Goal: Find specific page/section: Find specific page/section

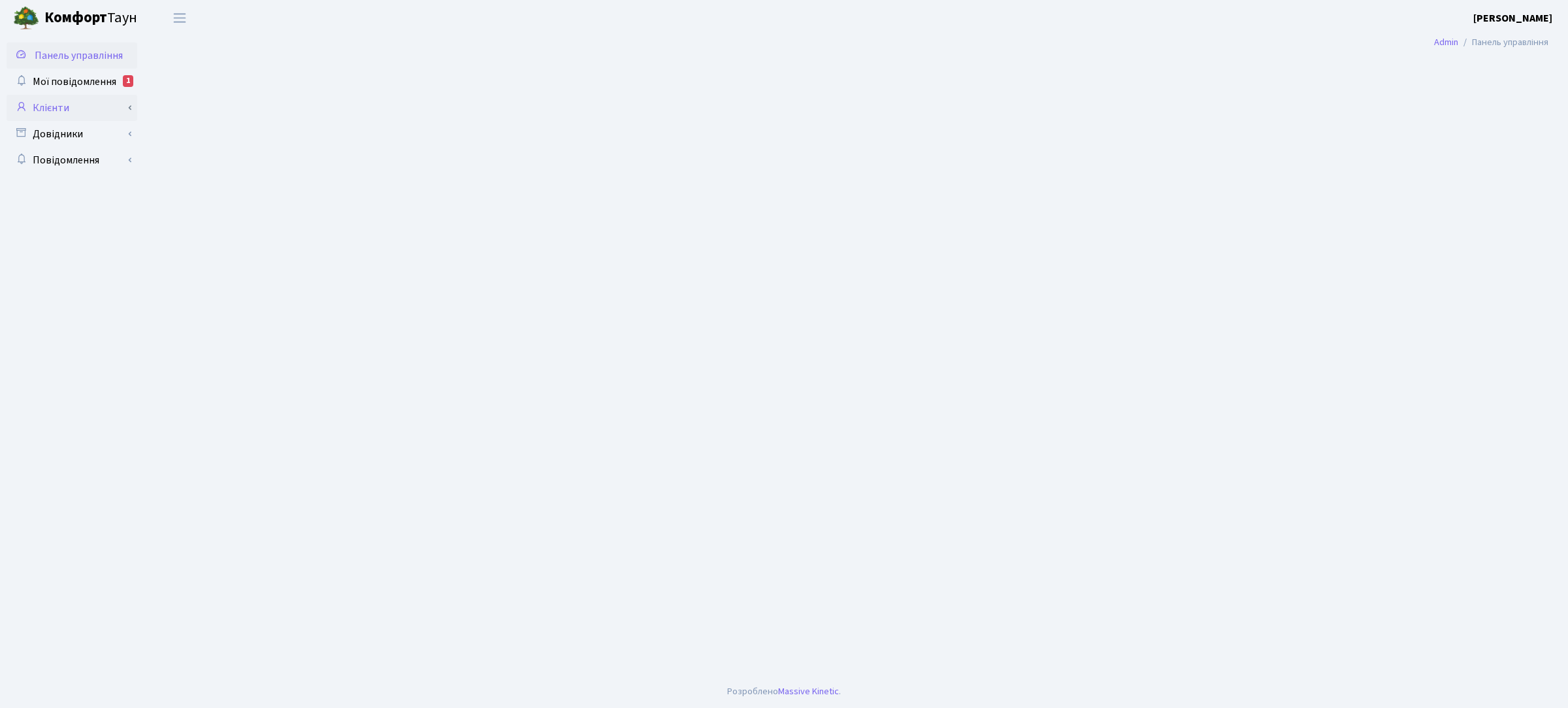
click at [75, 106] on link "Клієнти" at bounding box center [72, 107] width 131 height 26
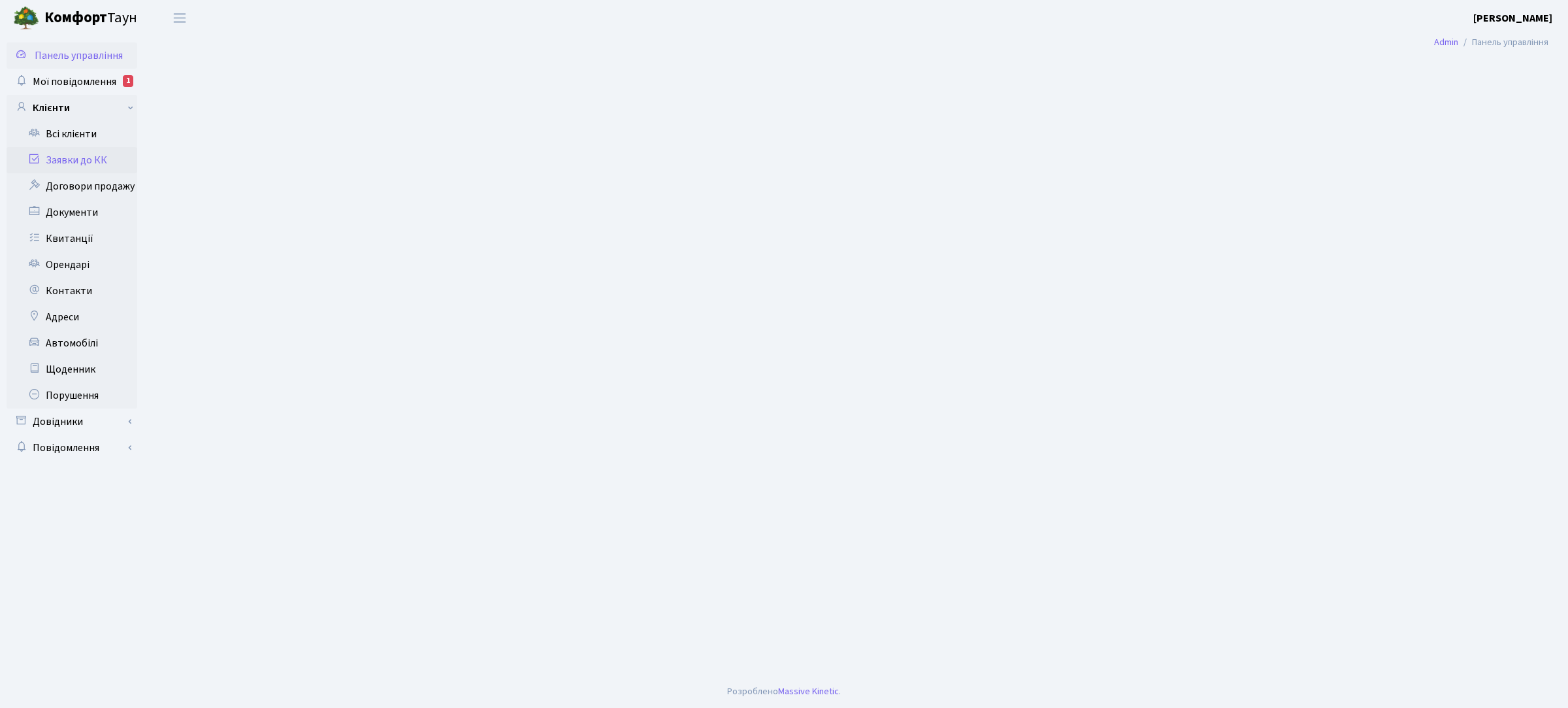
click at [79, 160] on link "Заявки до КК" at bounding box center [72, 160] width 131 height 26
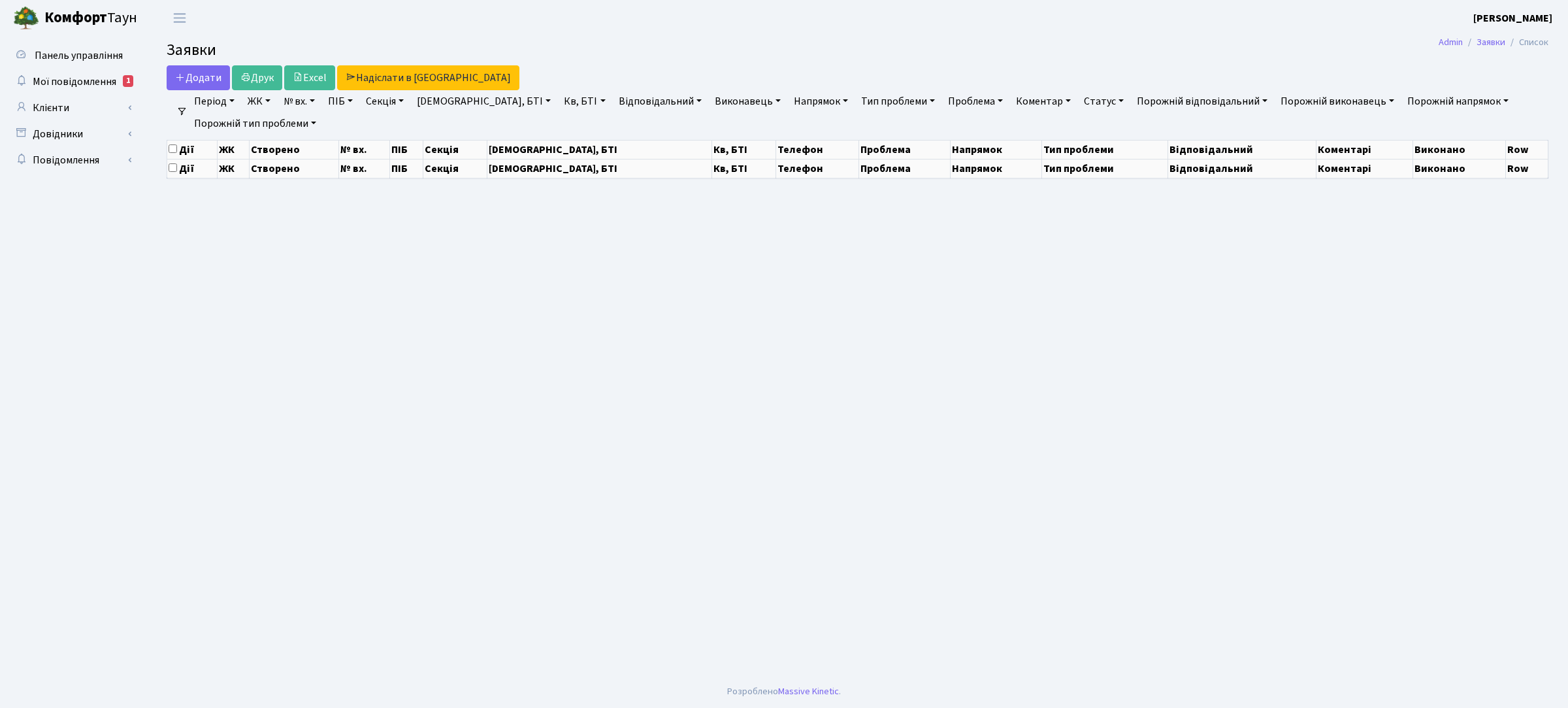
select select "25"
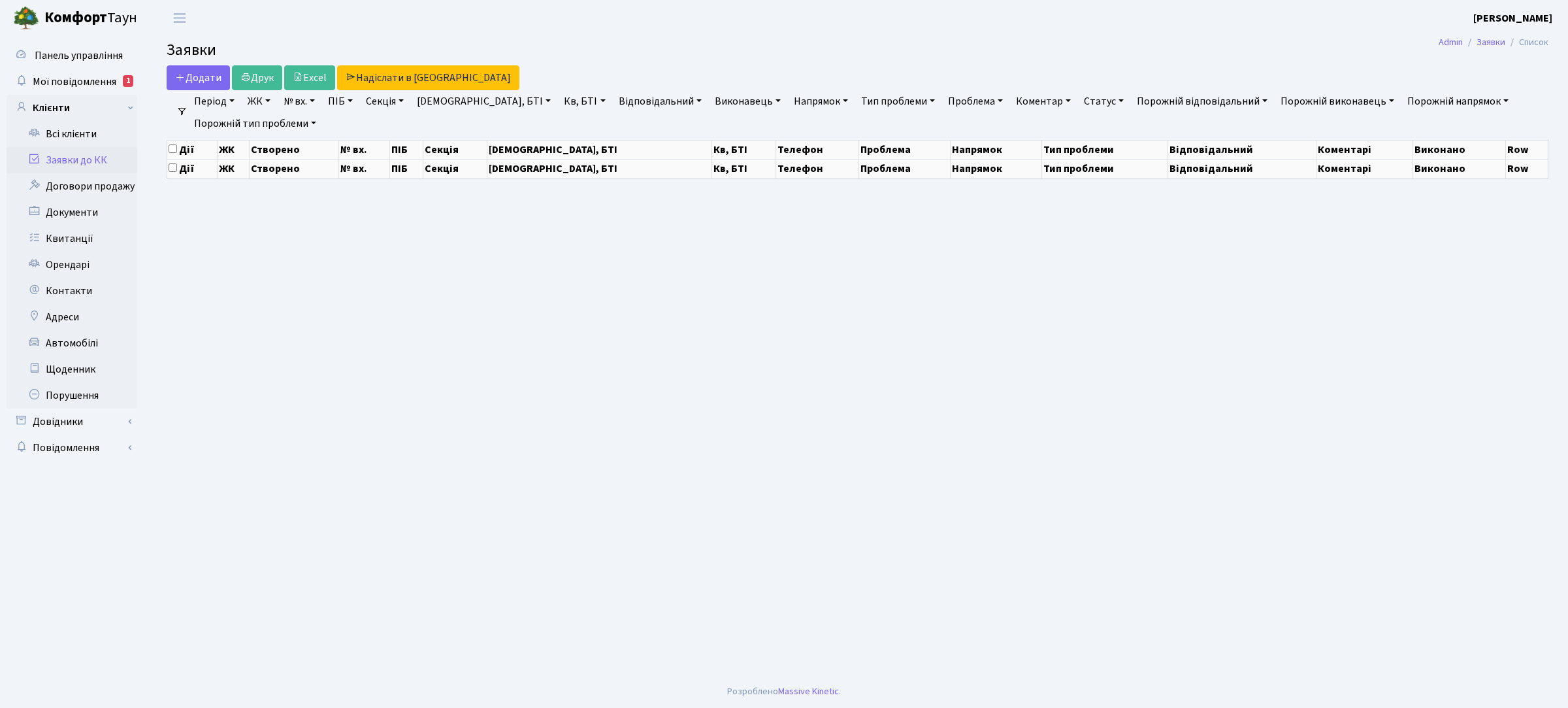
select select "25"
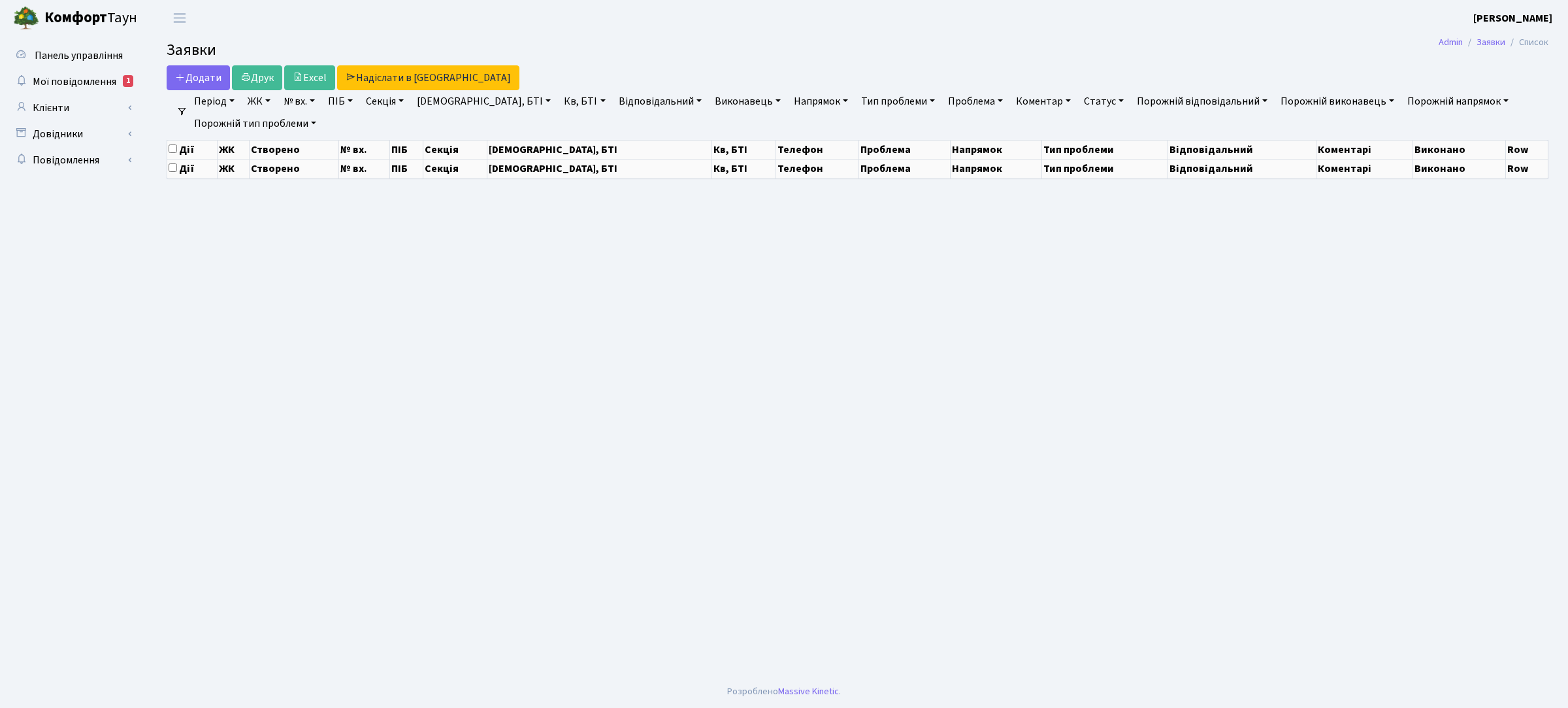
select select "25"
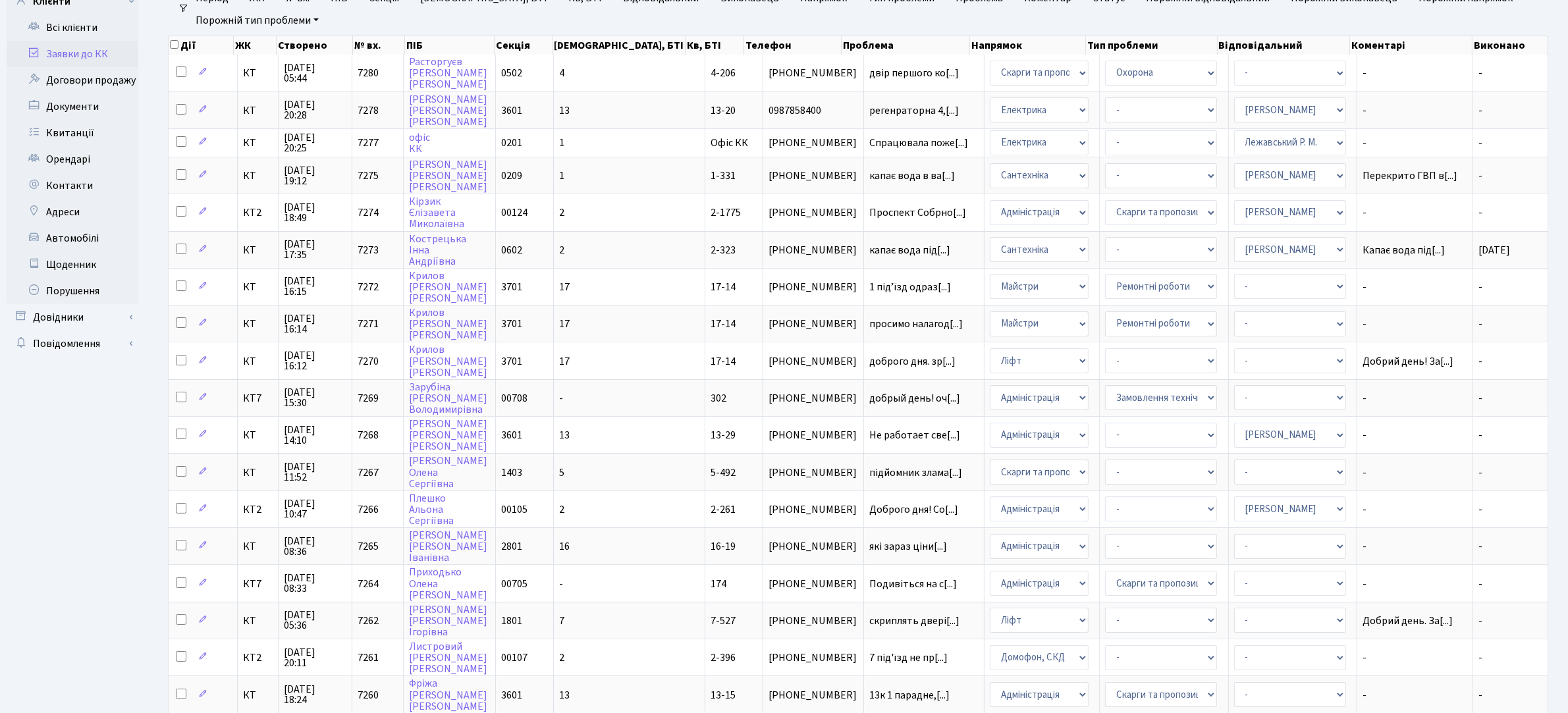
scroll to position [25, 0]
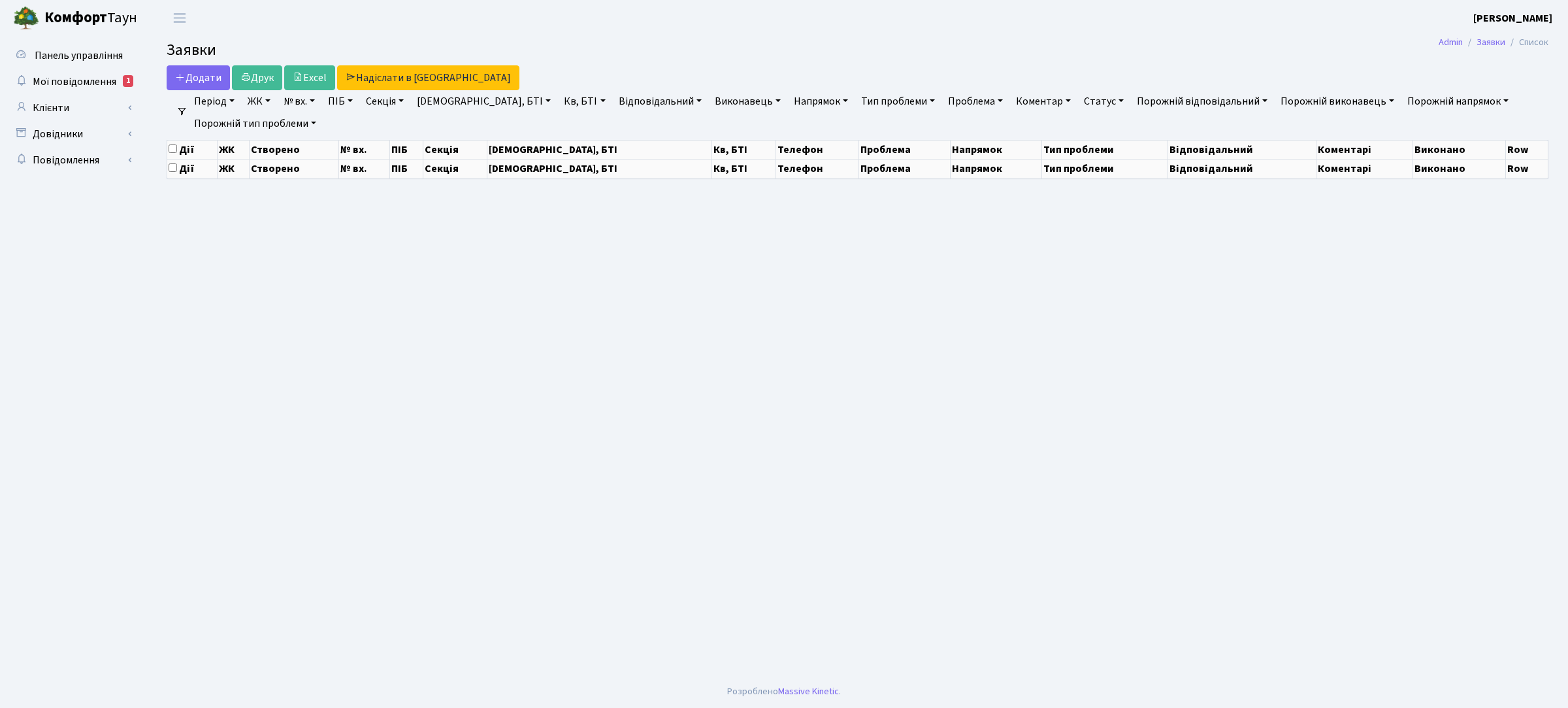
select select "25"
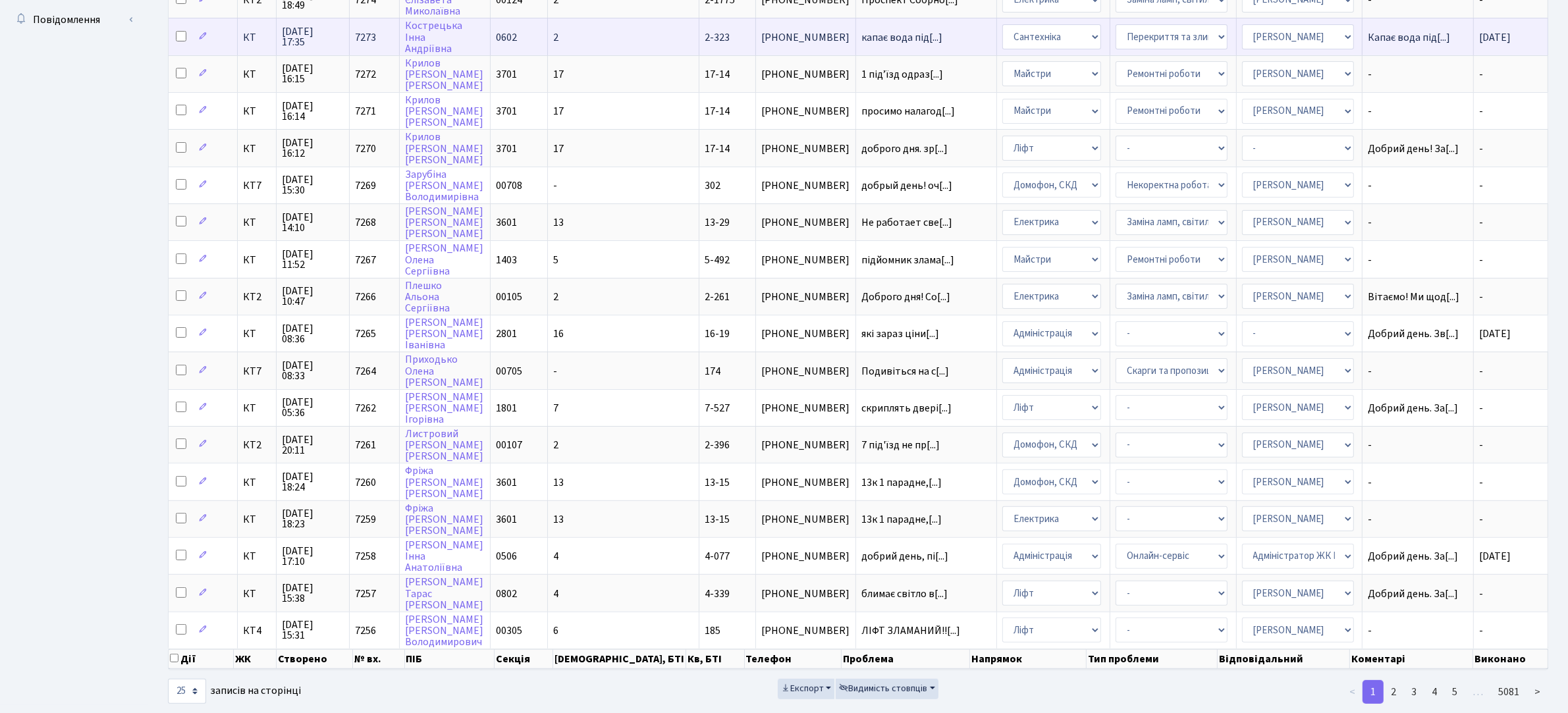
scroll to position [437, 0]
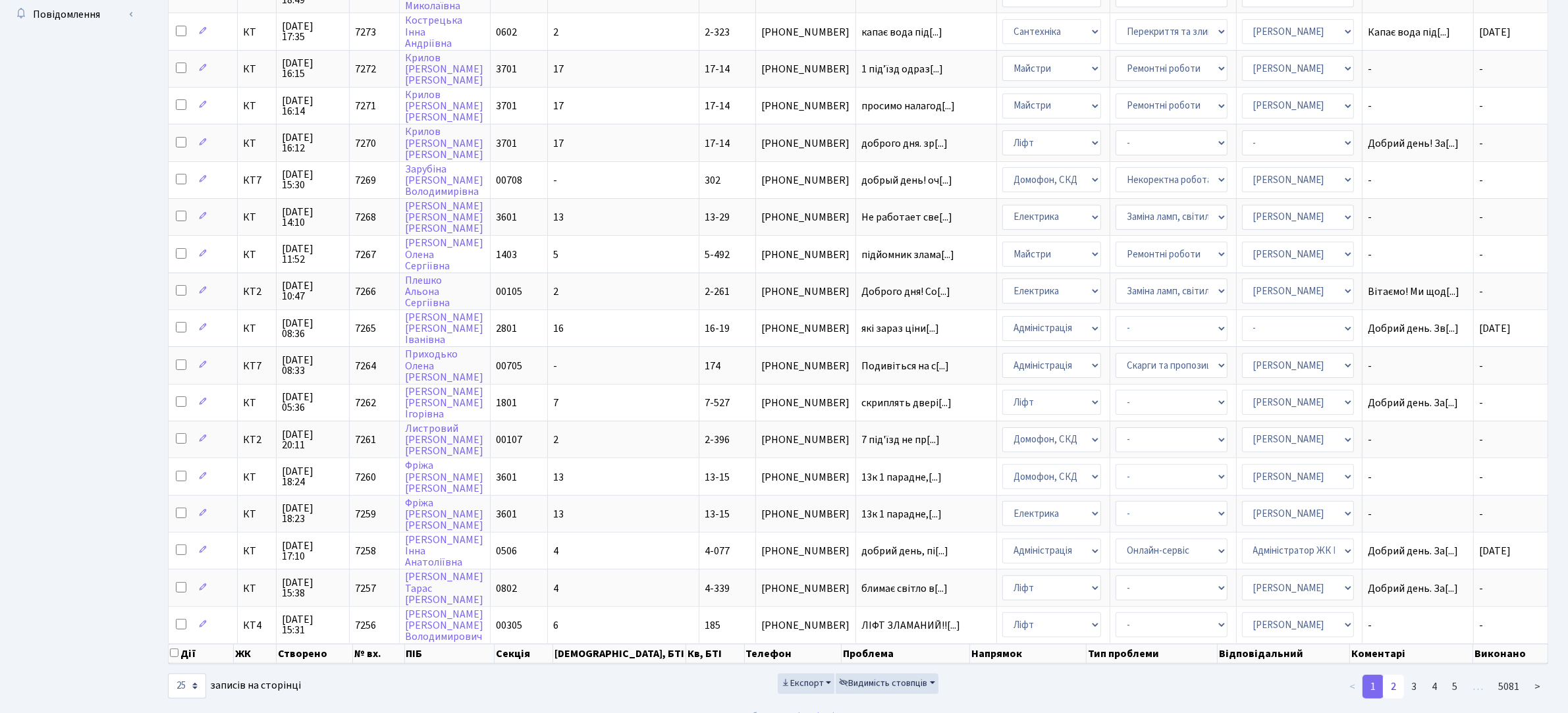
click at [1394, 675] on link "2" at bounding box center [1393, 687] width 21 height 24
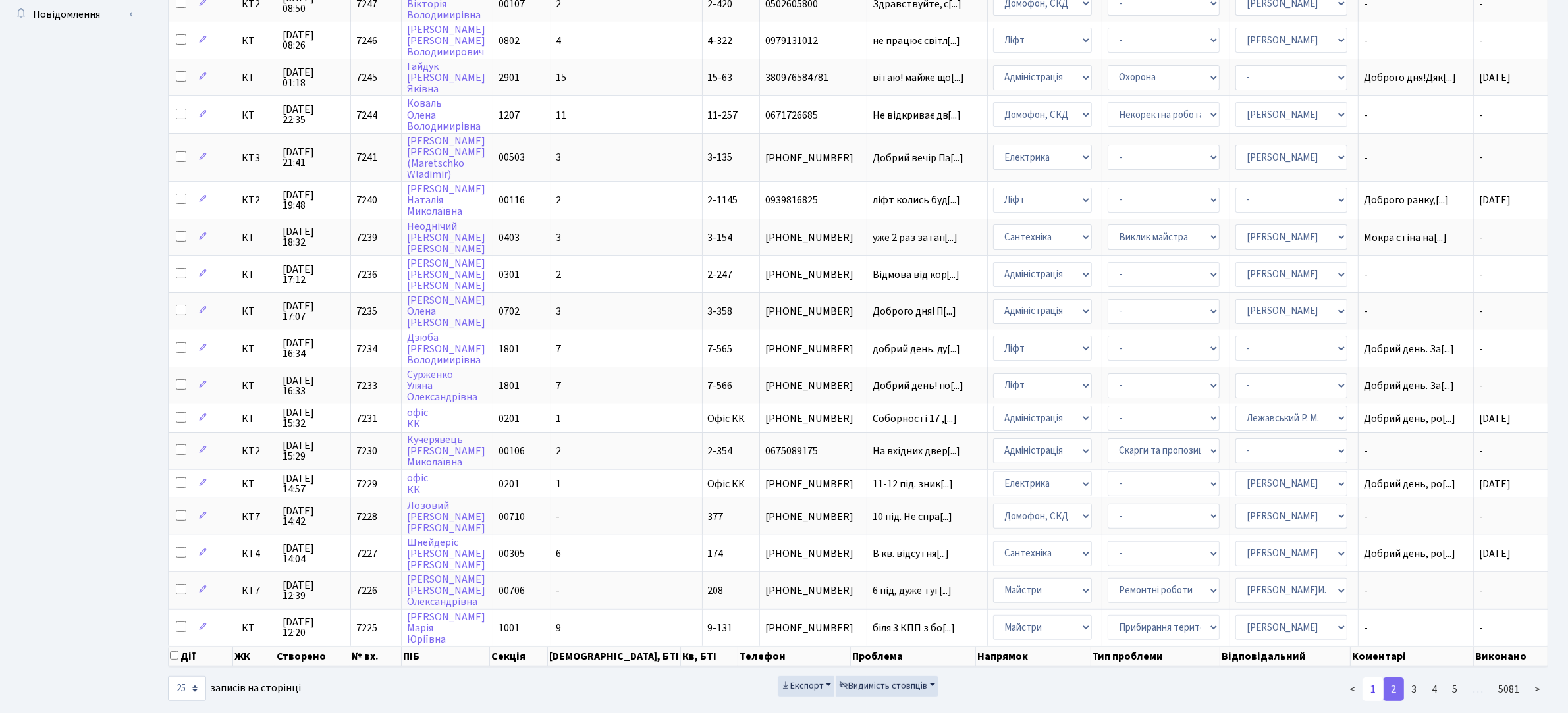
click at [1373, 677] on link "1" at bounding box center [1372, 689] width 21 height 24
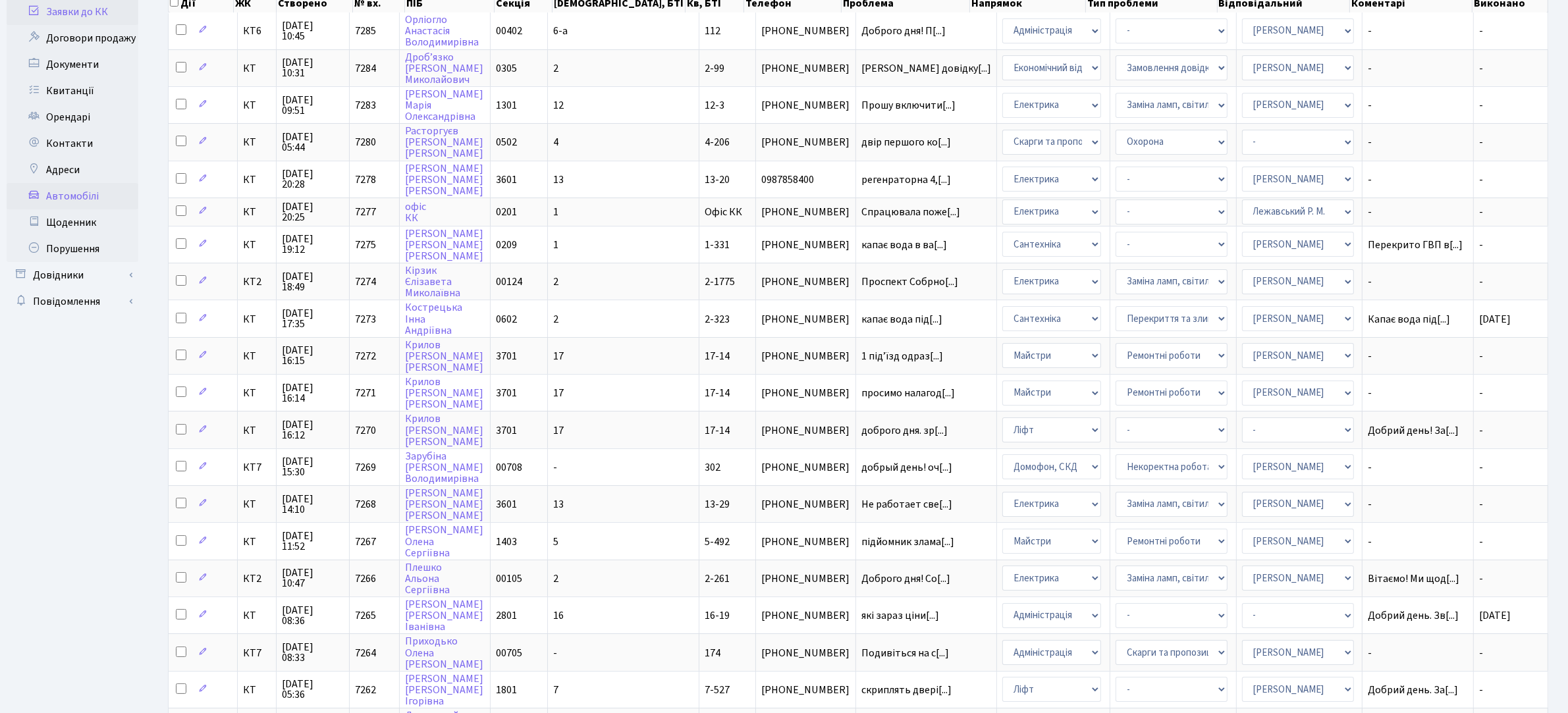
scroll to position [0, 0]
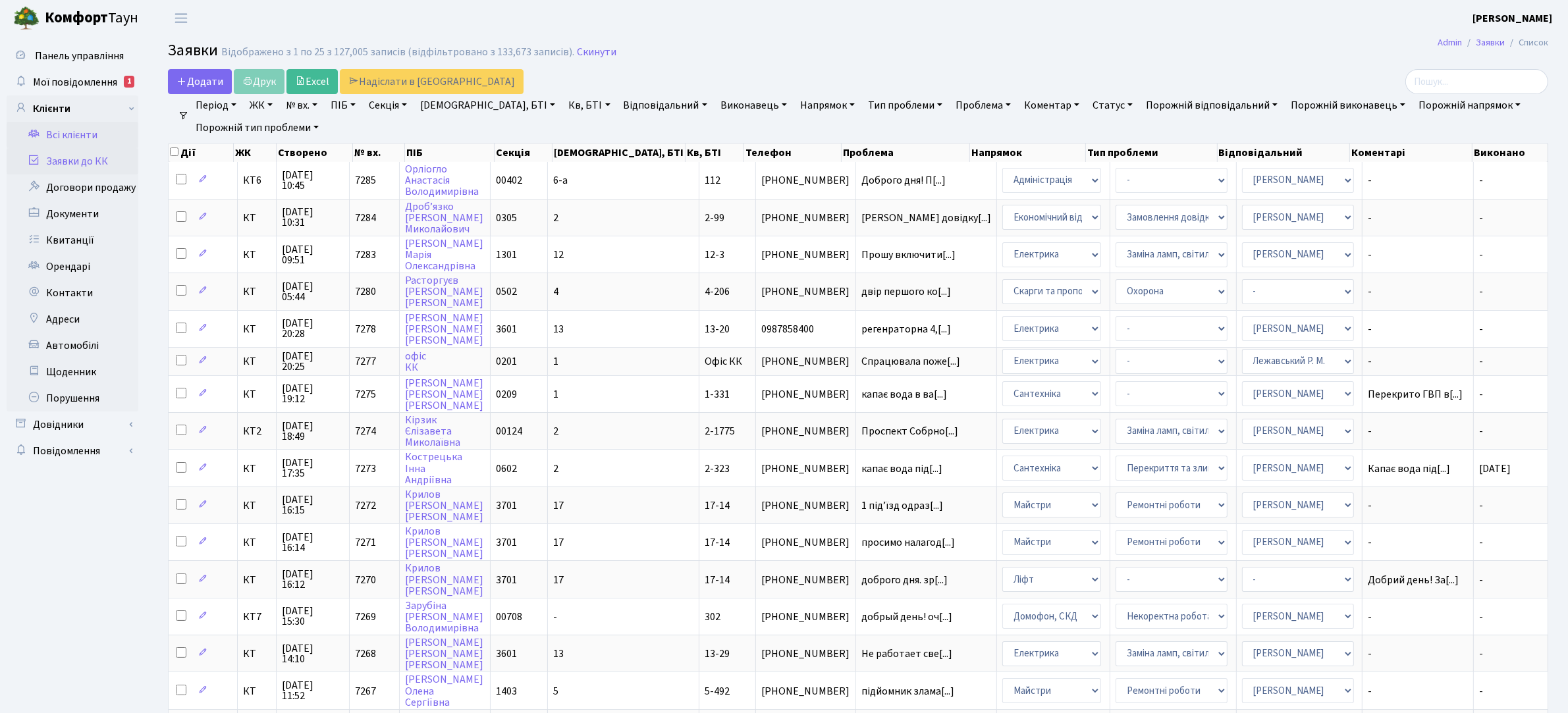
click at [63, 130] on link "Всі клієнти" at bounding box center [72, 135] width 132 height 26
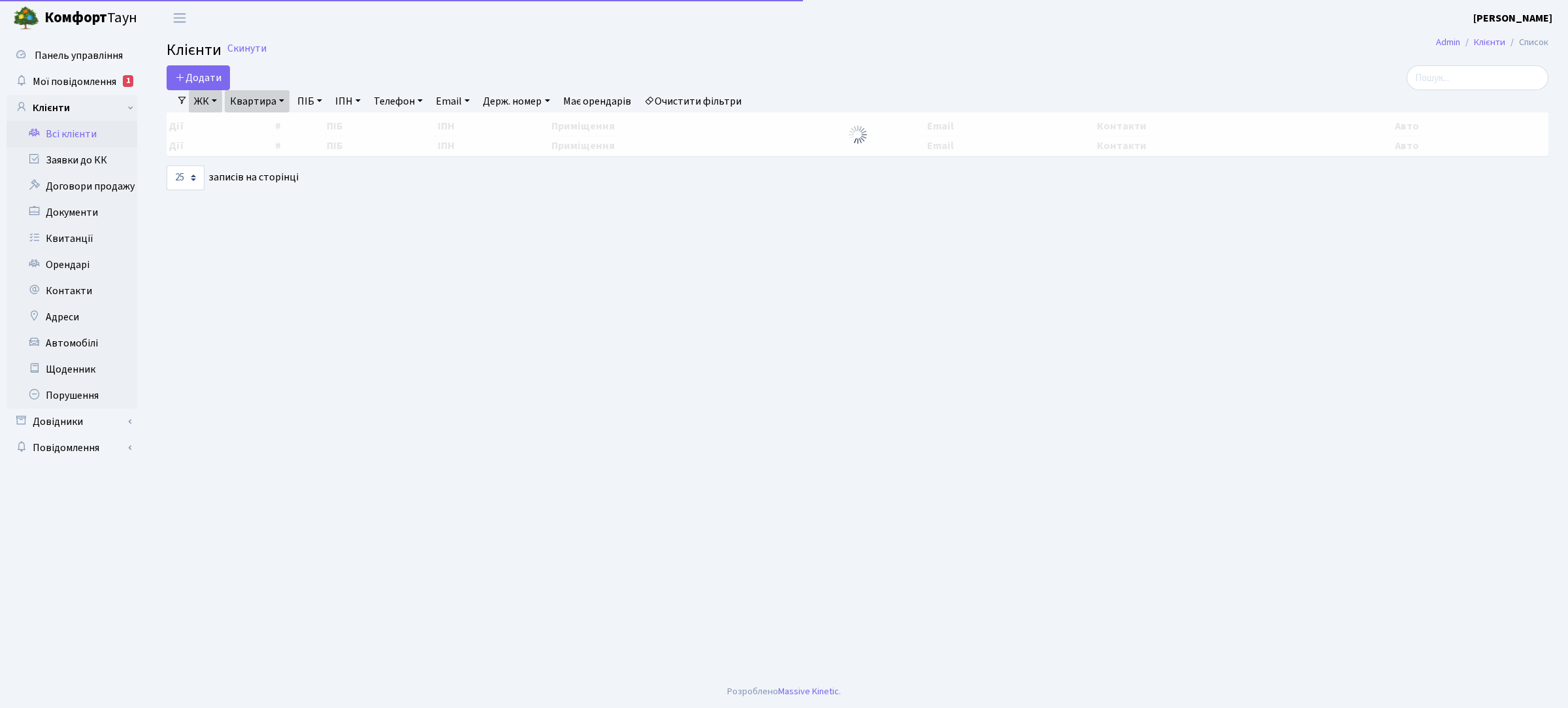
select select "25"
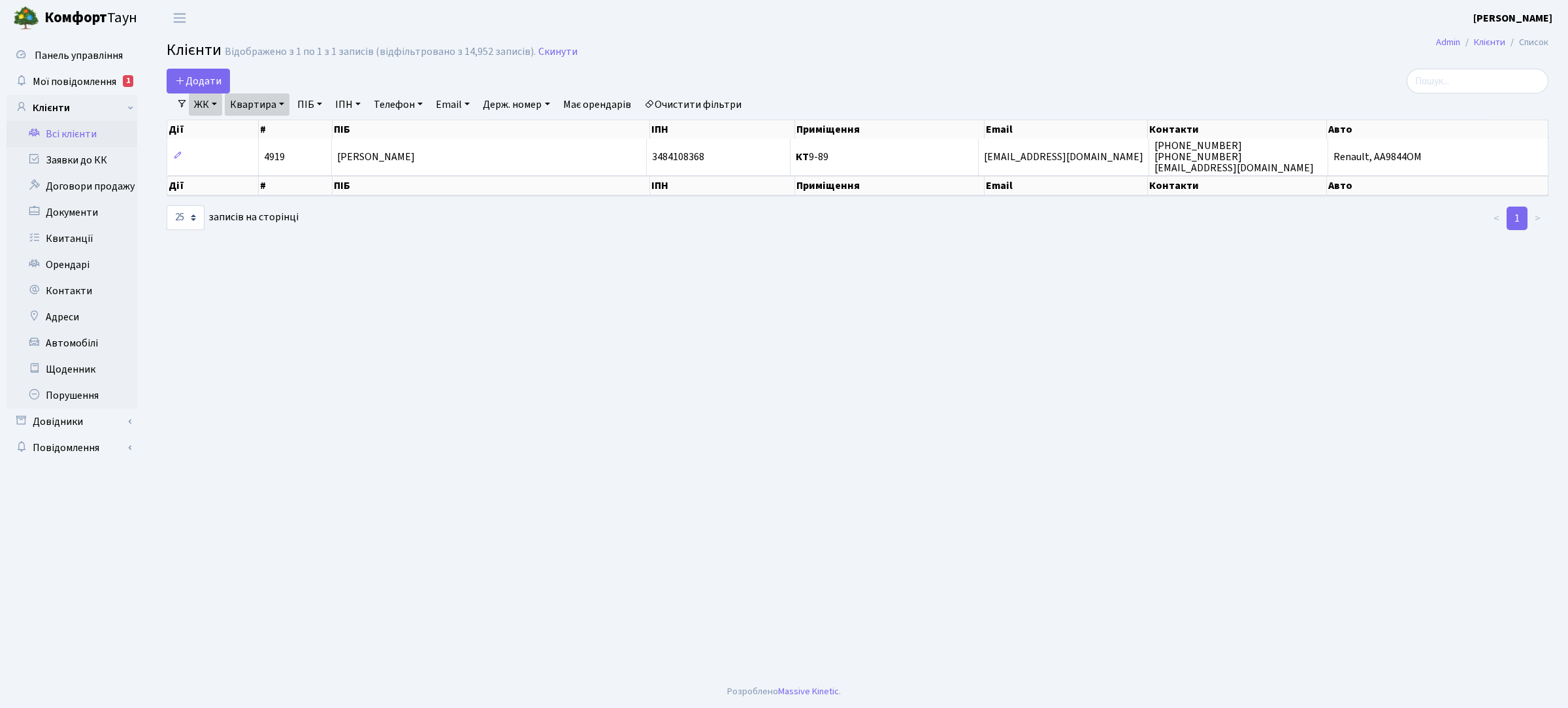
click at [207, 105] on link "ЖК" at bounding box center [205, 105] width 33 height 22
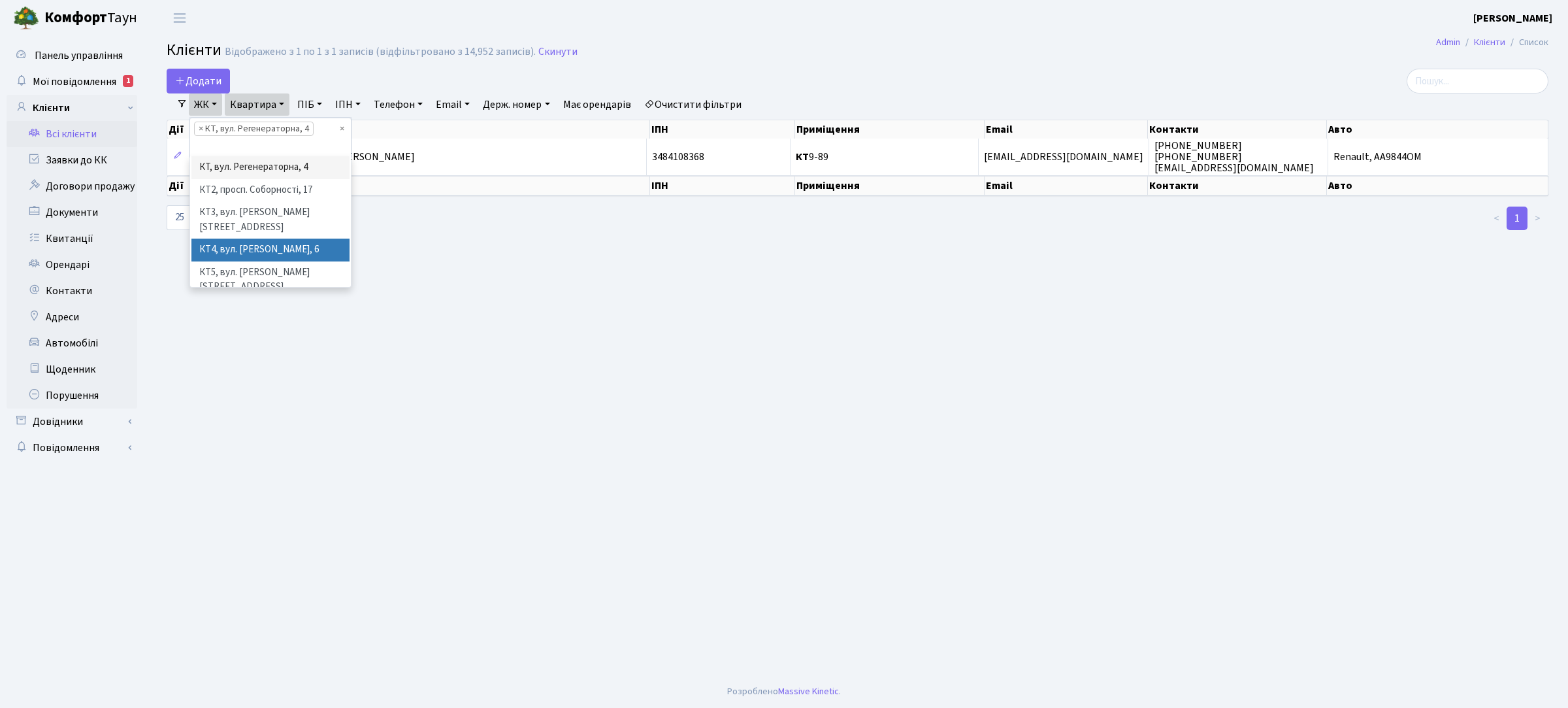
click at [252, 238] on li "КТ4, вул. [PERSON_NAME], 6" at bounding box center [270, 249] width 158 height 23
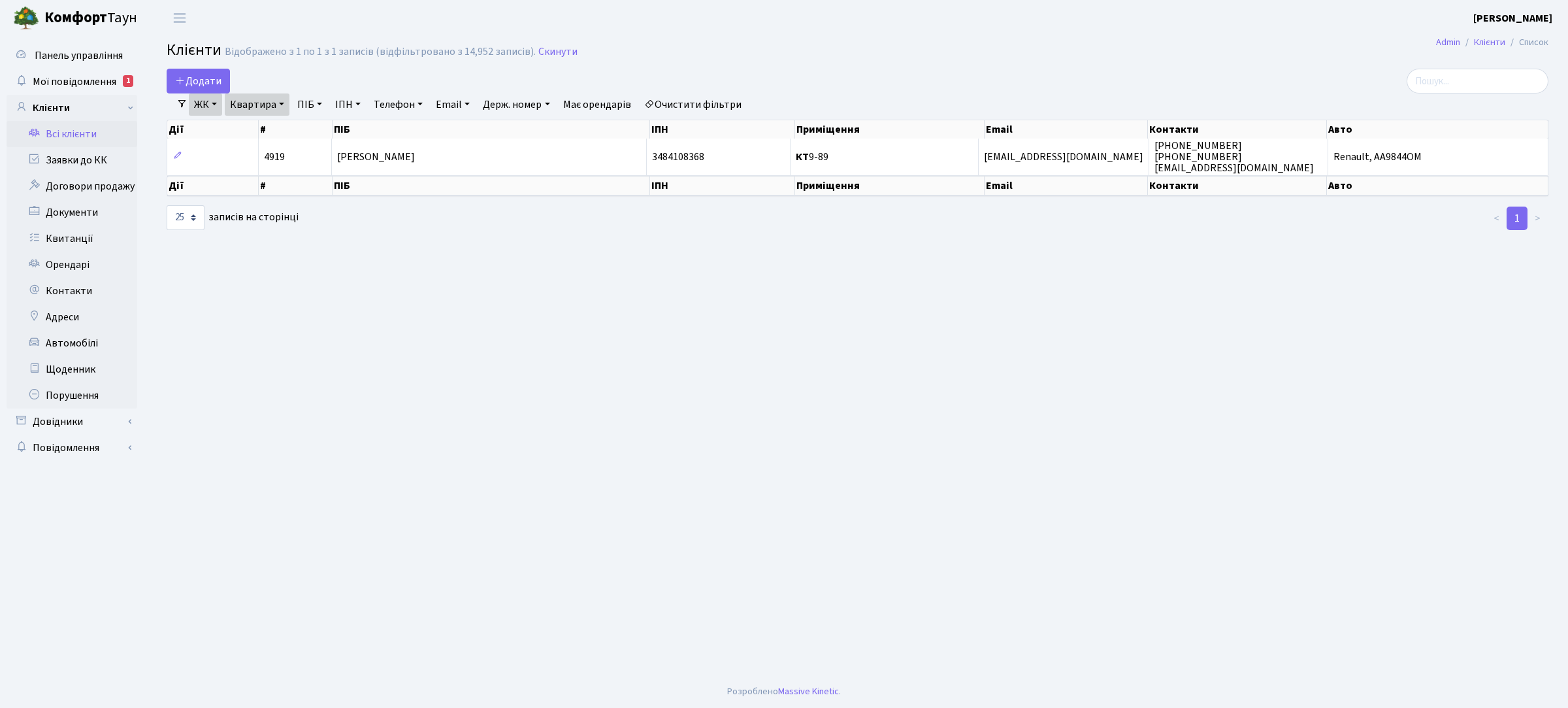
click at [269, 103] on link "Квартира" at bounding box center [257, 105] width 64 height 22
click at [265, 125] on input "9-89" at bounding box center [263, 131] width 76 height 25
type input "9"
type input "174"
